Goal: Task Accomplishment & Management: Use online tool/utility

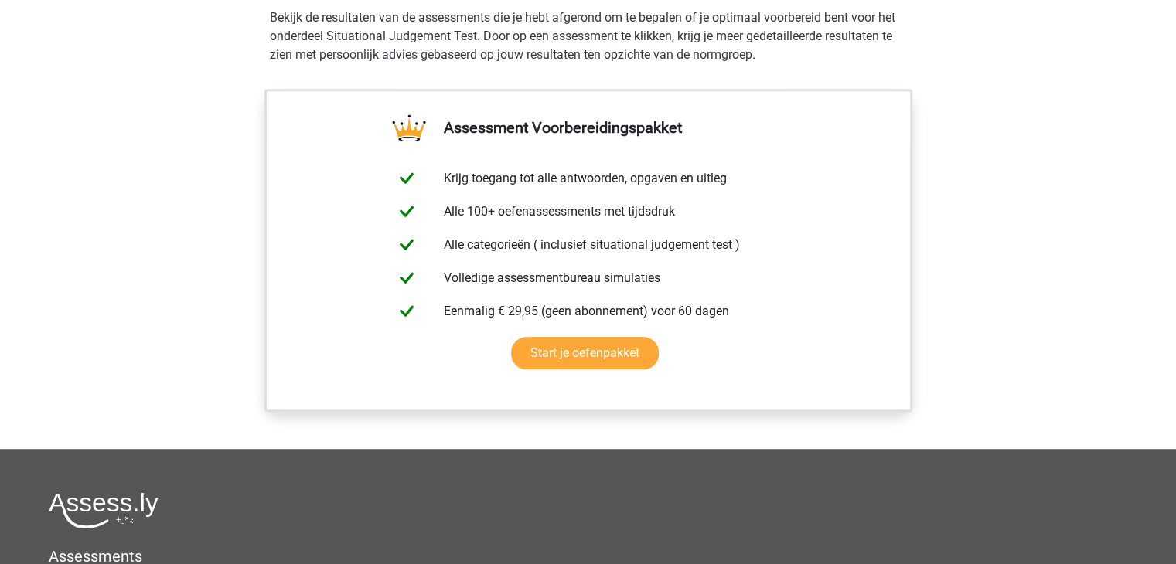
scroll to position [1314, 0]
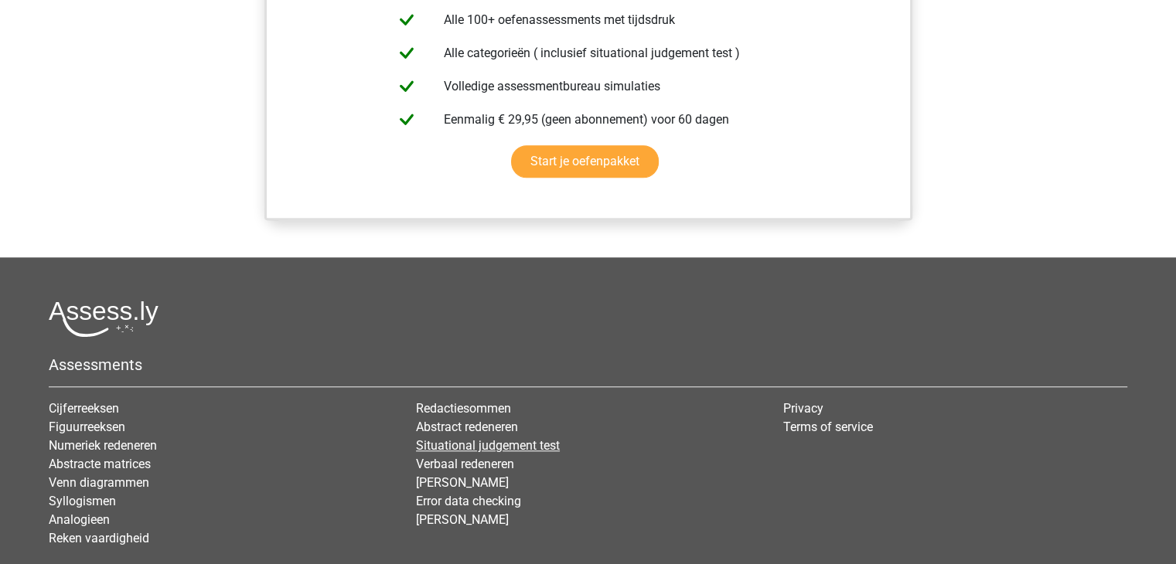
click at [547, 446] on link "Situational judgement test" at bounding box center [488, 445] width 144 height 15
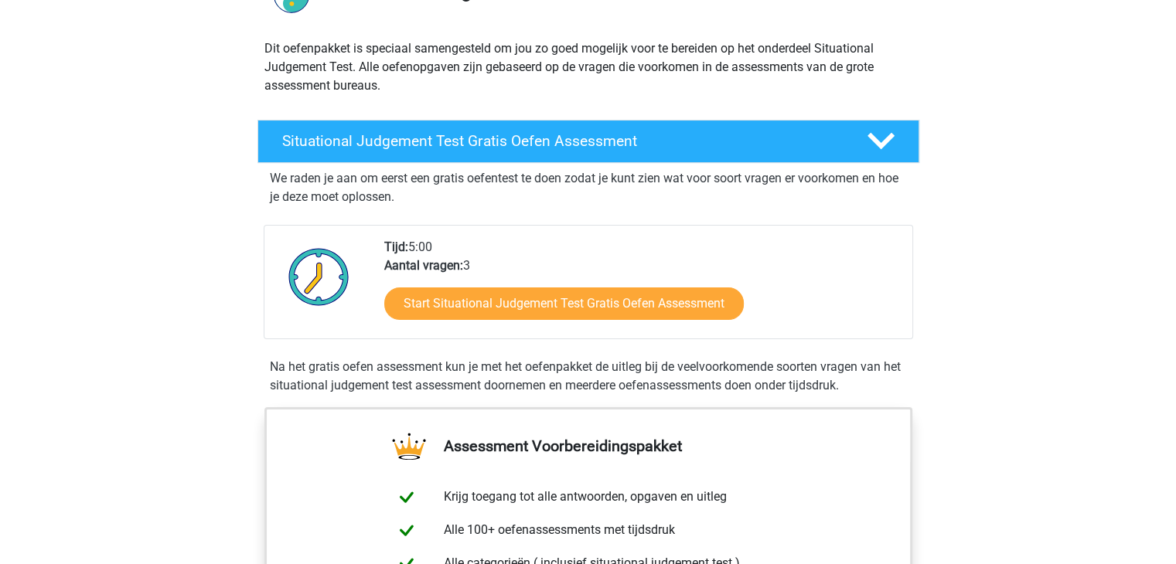
scroll to position [155, 0]
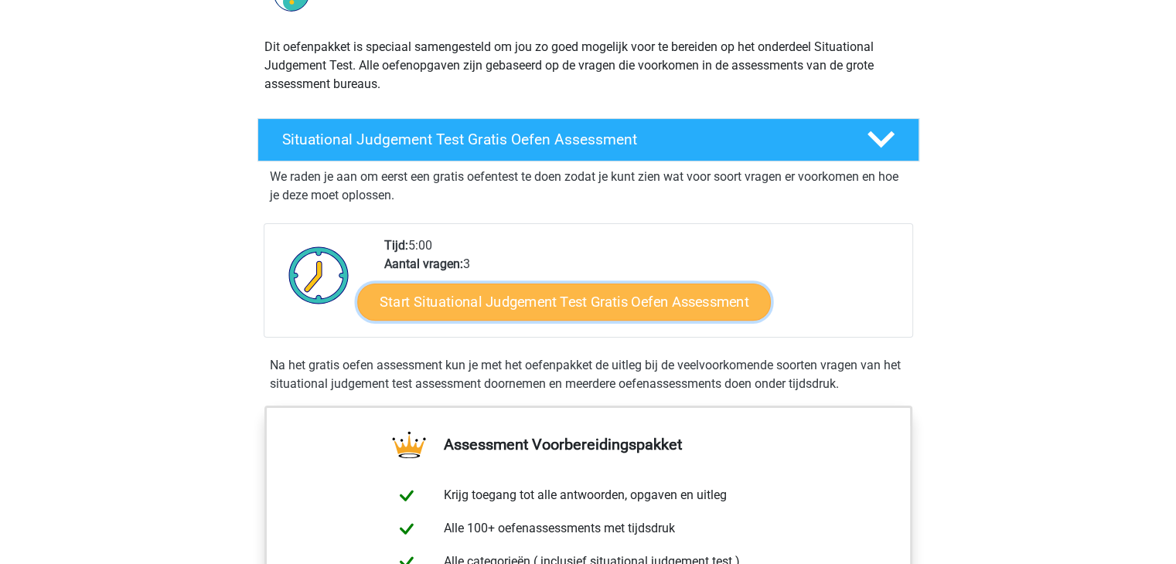
click at [520, 306] on link "Start Situational Judgement Test Gratis Oefen Assessment" at bounding box center [564, 302] width 414 height 37
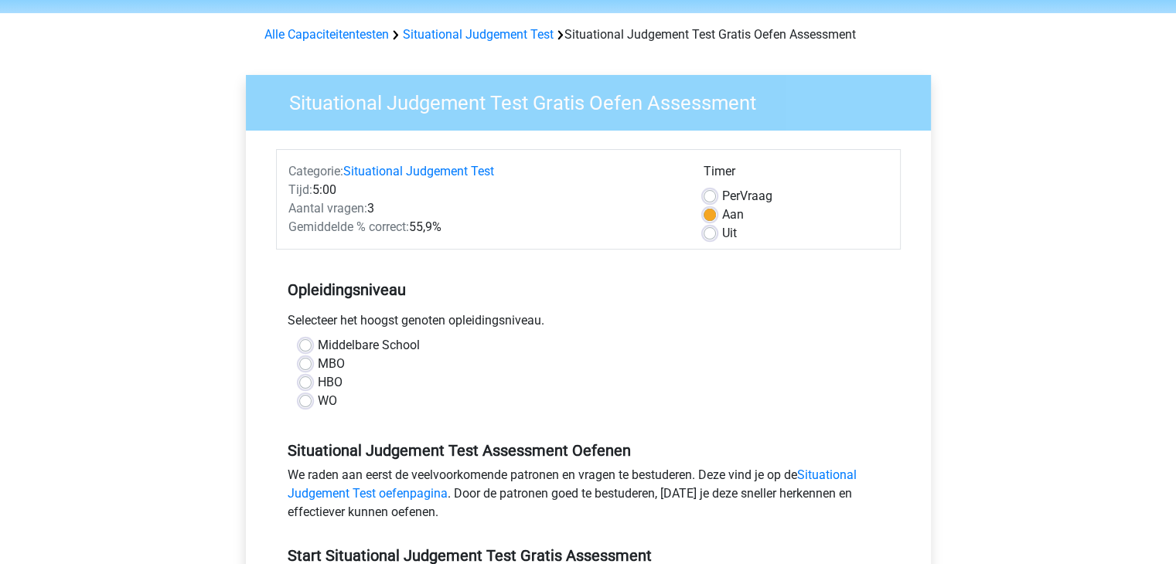
scroll to position [155, 0]
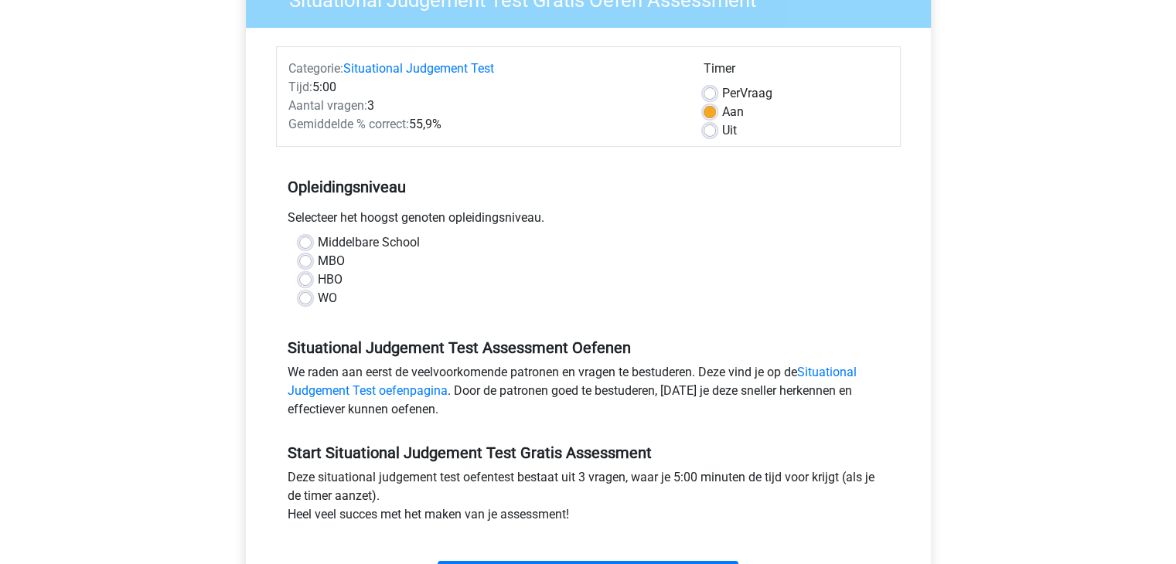
click at [316, 301] on div "WO" at bounding box center [588, 298] width 578 height 19
click at [318, 244] on label "Middelbare School" at bounding box center [369, 242] width 102 height 19
click at [304, 244] on input "Middelbare School" at bounding box center [305, 240] width 12 height 15
radio input "true"
click at [318, 244] on label "Middelbare School" at bounding box center [369, 242] width 102 height 19
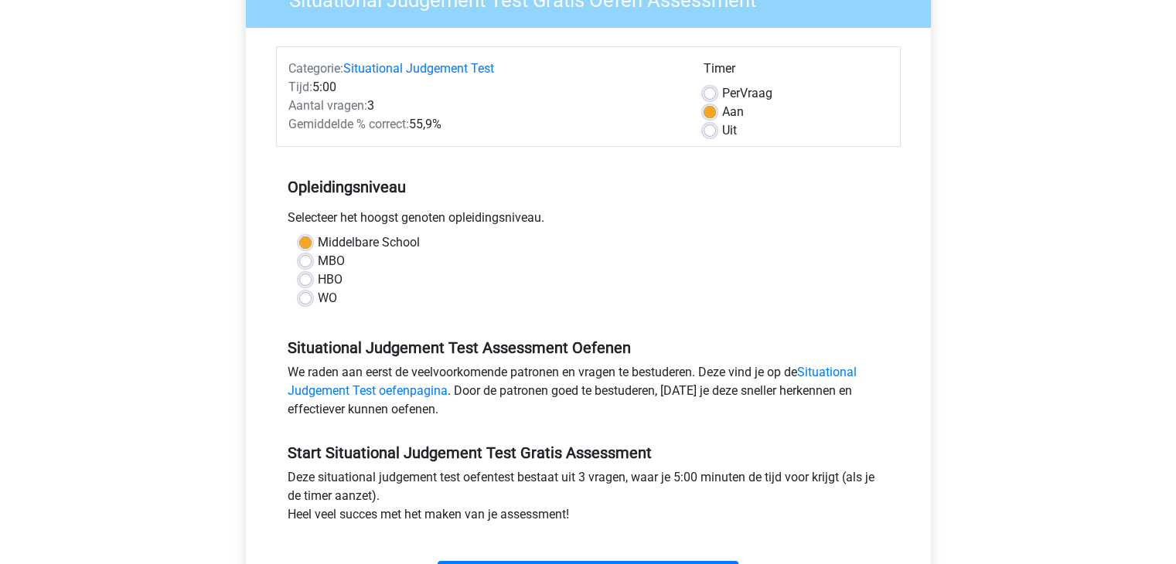
click at [304, 244] on input "Middelbare School" at bounding box center [305, 240] width 12 height 15
click at [318, 297] on label "WO" at bounding box center [327, 298] width 19 height 19
click at [303, 297] on input "WO" at bounding box center [305, 296] width 12 height 15
radio input "true"
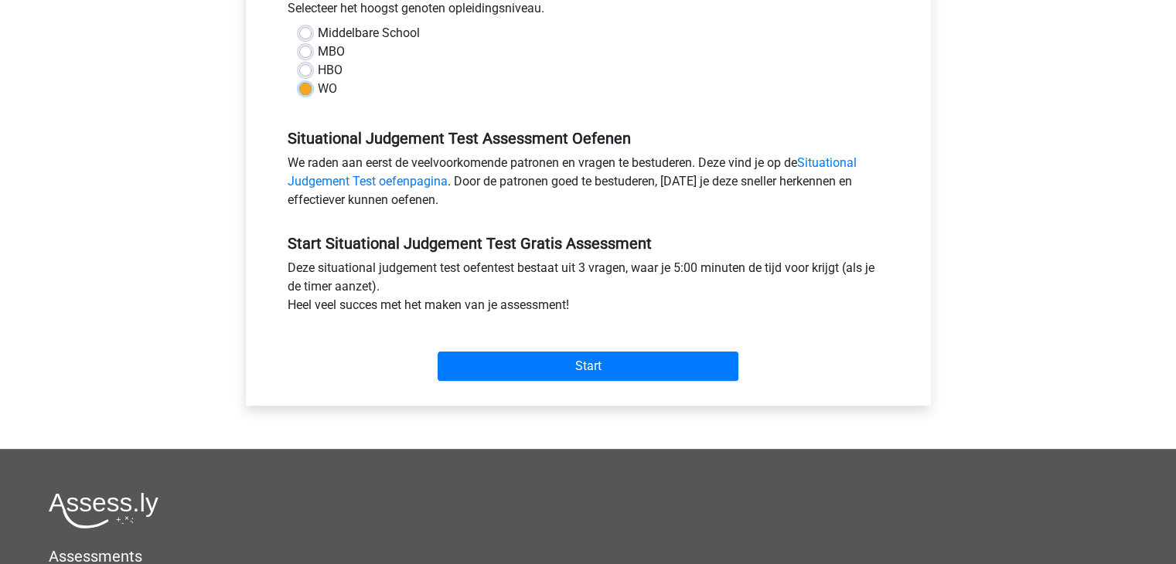
scroll to position [387, 0]
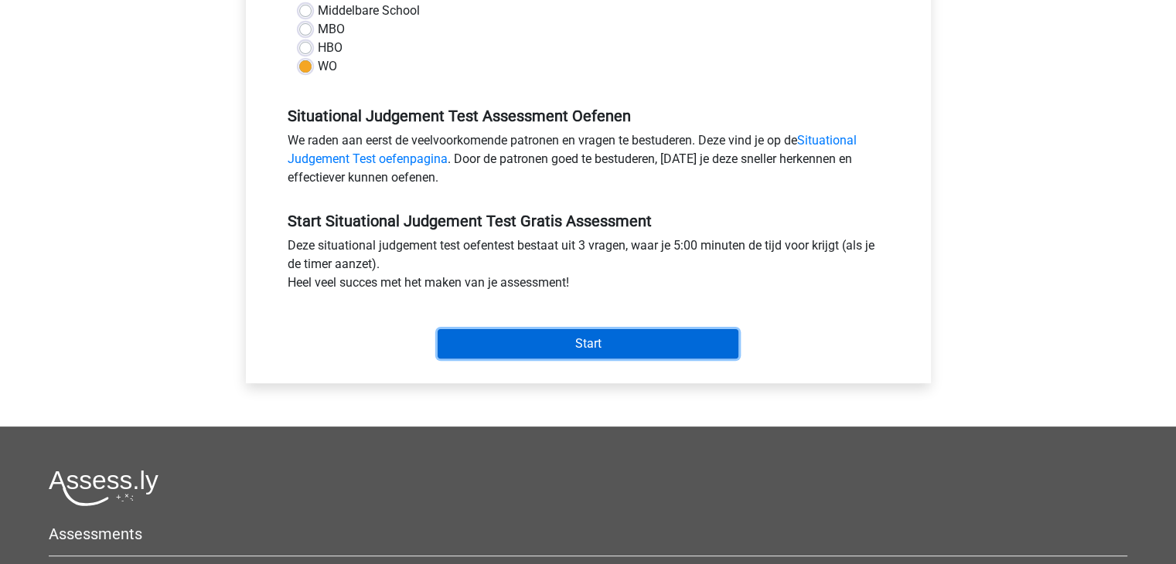
click at [535, 342] on input "Start" at bounding box center [588, 343] width 301 height 29
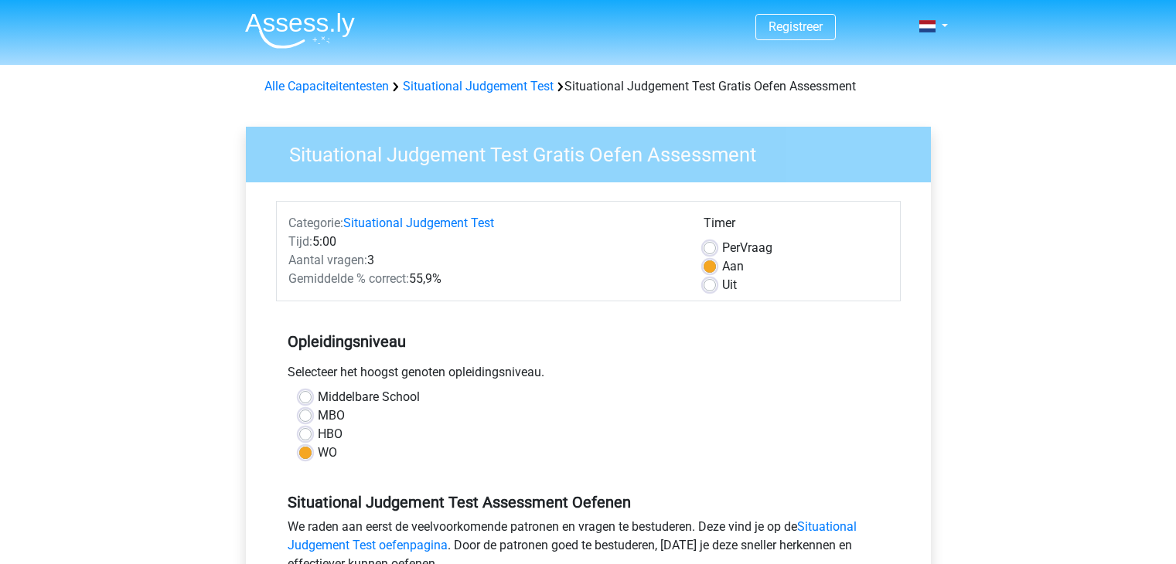
scroll to position [541, 0]
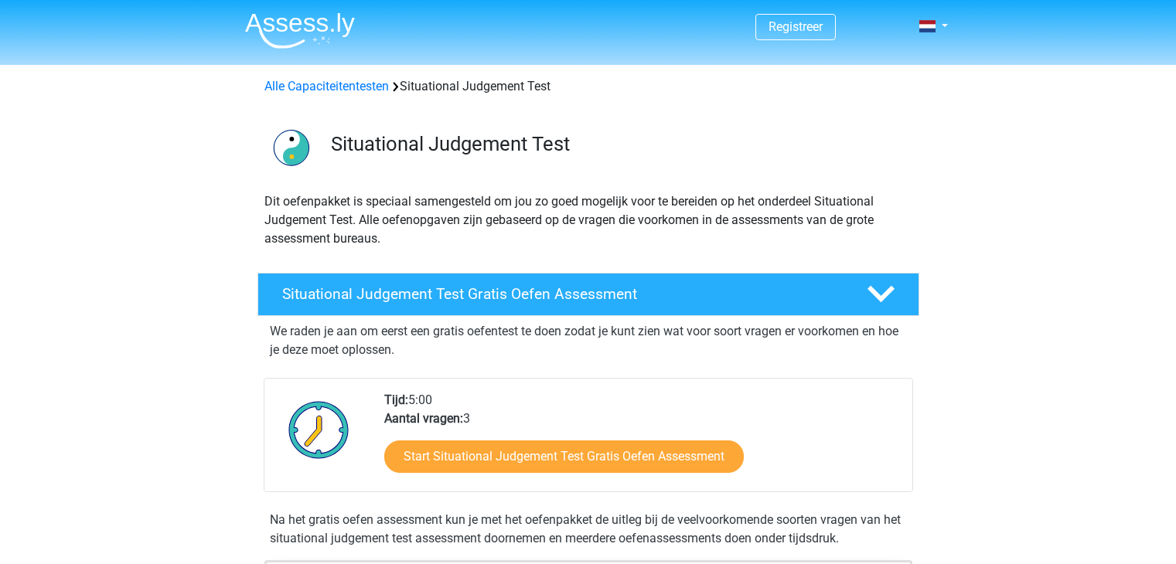
scroll to position [155, 0]
